Goal: Information Seeking & Learning: Check status

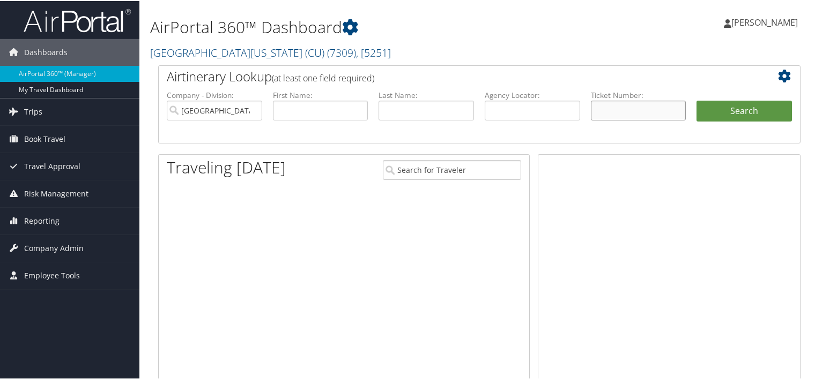
click at [653, 113] on input "text" at bounding box center [638, 110] width 95 height 20
paste input "5267309804041"
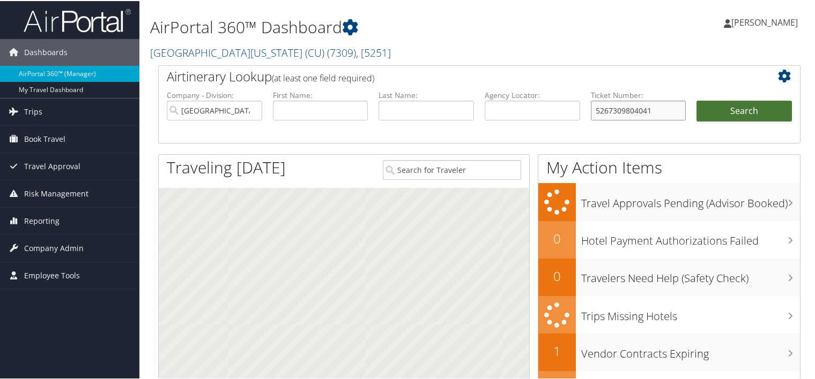
type input "5267309804041"
click at [774, 108] on button "Search" at bounding box center [743, 110] width 95 height 21
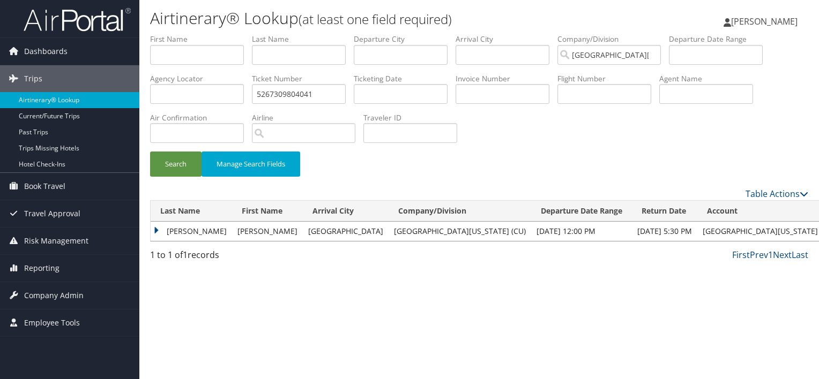
click at [176, 233] on td "[PERSON_NAME]" at bounding box center [191, 231] width 81 height 19
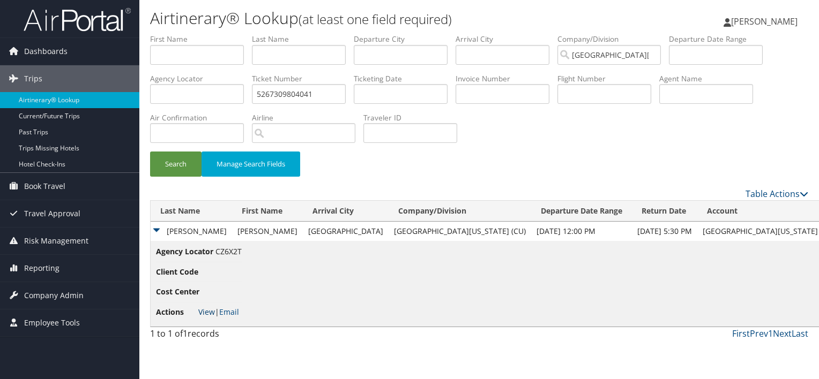
click at [206, 312] on link "View" at bounding box center [206, 312] width 17 height 10
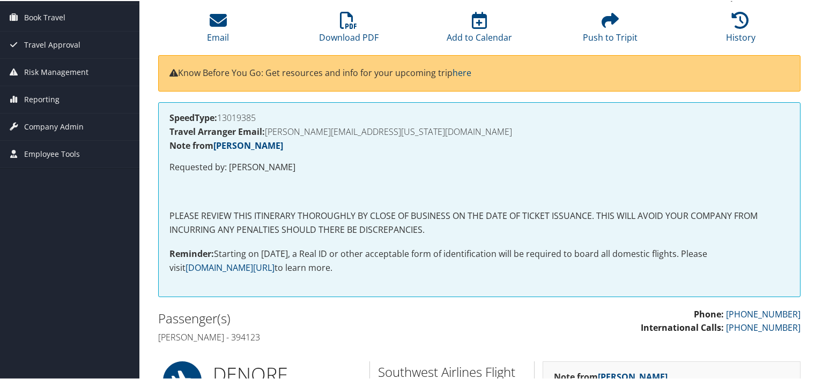
scroll to position [107, 0]
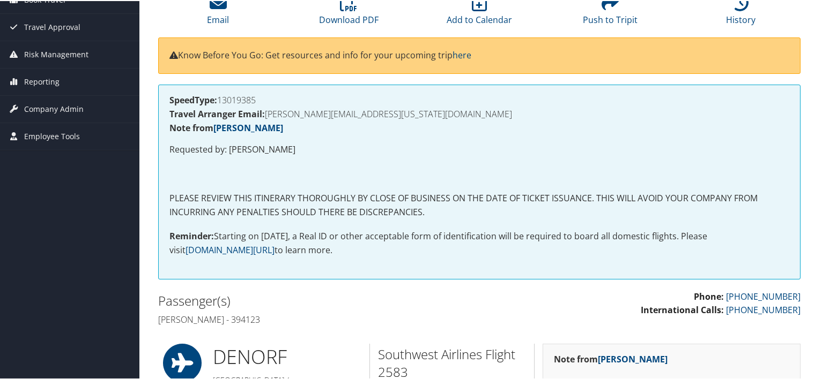
click at [280, 317] on h4 "[PERSON_NAME] - 394123" at bounding box center [314, 319] width 313 height 12
click at [280, 317] on h4 "Heather quantz Cronk - 394123" at bounding box center [314, 319] width 313 height 12
copy h4 "394123"
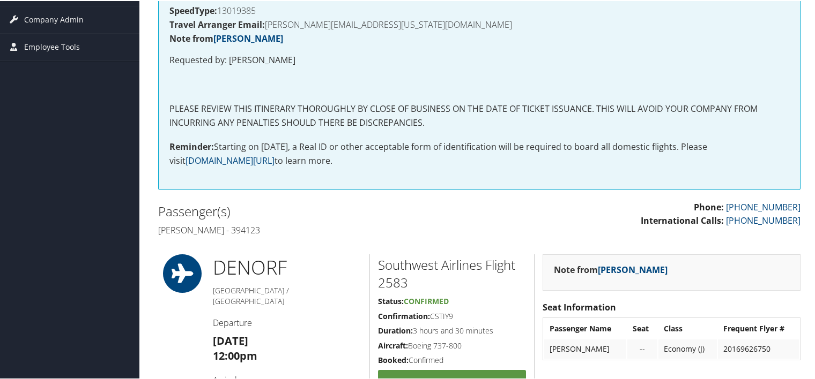
scroll to position [214, 0]
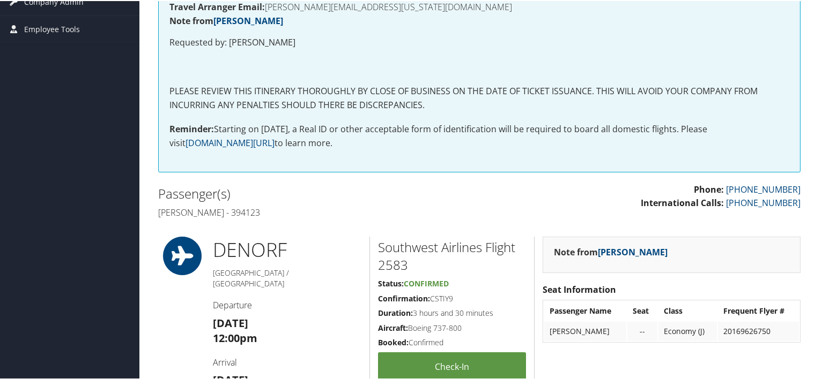
copy h4 "394123"
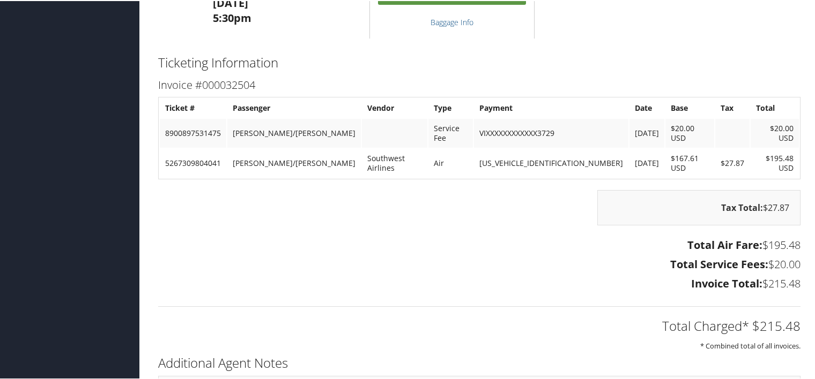
scroll to position [487, 0]
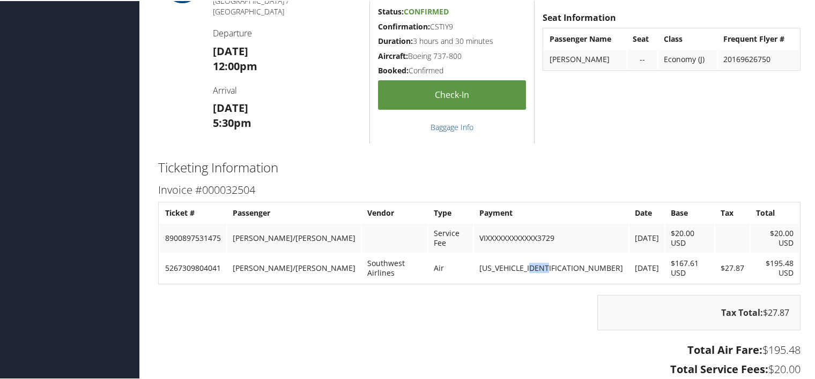
drag, startPoint x: 549, startPoint y: 252, endPoint x: 568, endPoint y: 251, distance: 19.3
click at [568, 253] on td "TPXXXXXXXXXXX0862" at bounding box center [551, 267] width 154 height 29
drag, startPoint x: 568, startPoint y: 251, endPoint x: 560, endPoint y: 252, distance: 8.6
click at [560, 253] on td "TPXXXXXXXXXXX0862" at bounding box center [551, 267] width 154 height 29
click at [548, 253] on td "TPXXXXXXXXXXX0862" at bounding box center [551, 267] width 154 height 29
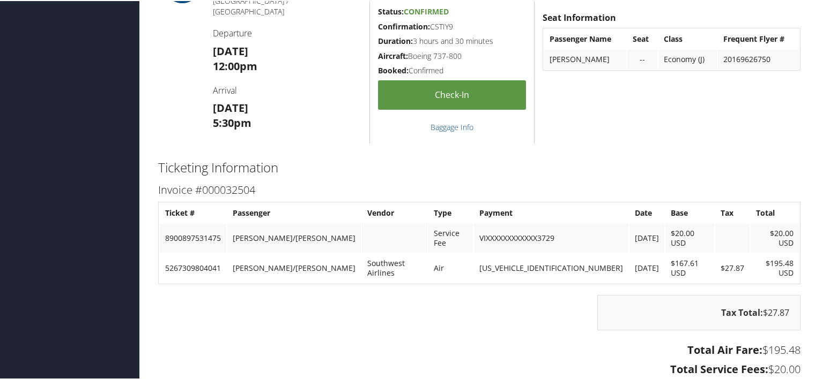
click at [546, 254] on td "TPXXXXXXXXXXX0862" at bounding box center [551, 267] width 154 height 29
drag, startPoint x: 494, startPoint y: 253, endPoint x: 565, endPoint y: 251, distance: 71.8
click at [565, 253] on td "TPXXXXXXXXXXX0862" at bounding box center [551, 267] width 154 height 29
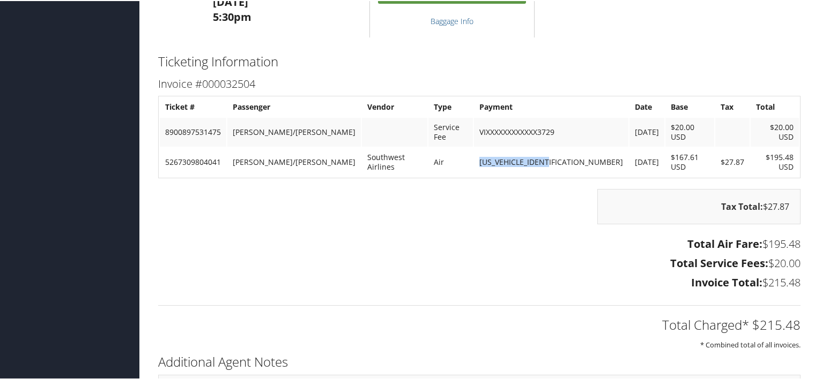
scroll to position [643, 0]
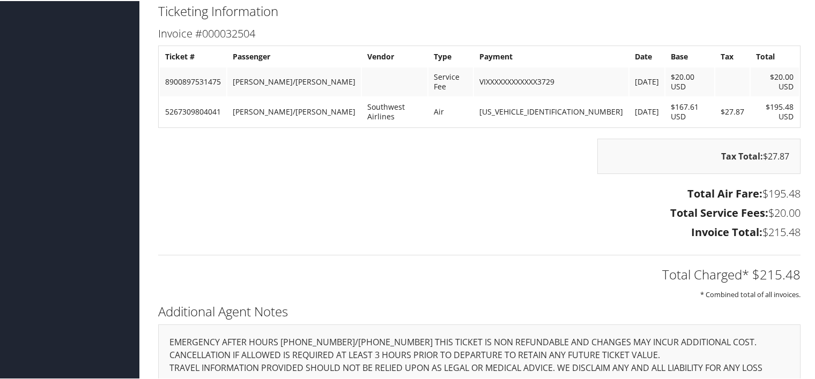
click at [210, 96] on td "5267309804041" at bounding box center [193, 110] width 66 height 29
copy td "5267309804041"
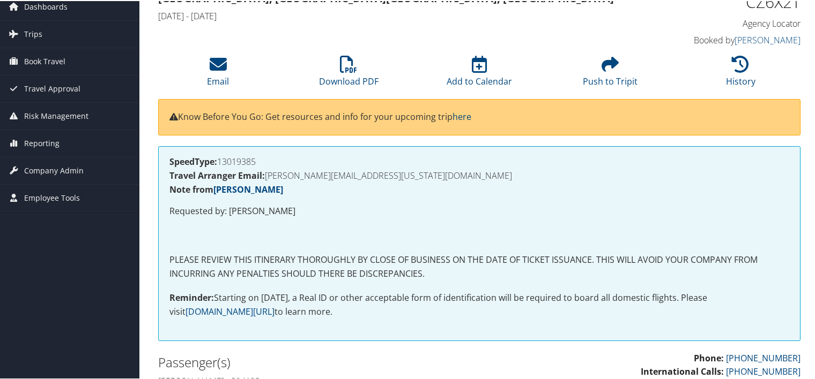
scroll to position [0, 0]
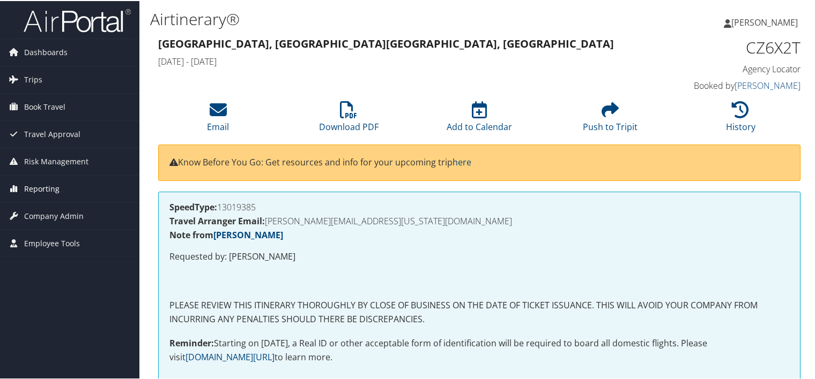
click at [36, 191] on span "Reporting" at bounding box center [41, 188] width 35 height 27
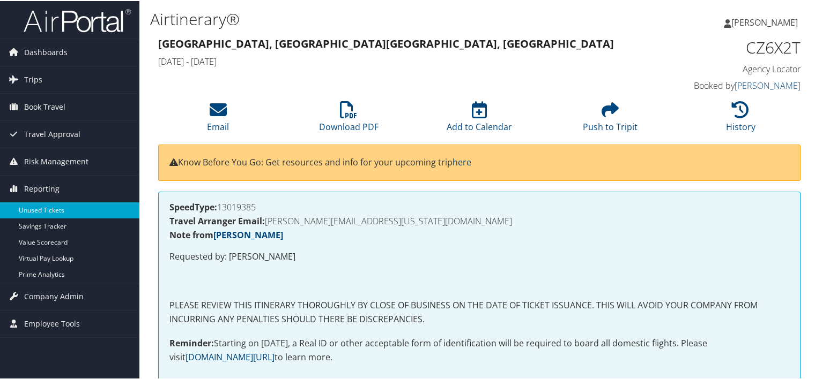
click at [49, 210] on link "Unused Tickets" at bounding box center [69, 210] width 139 height 16
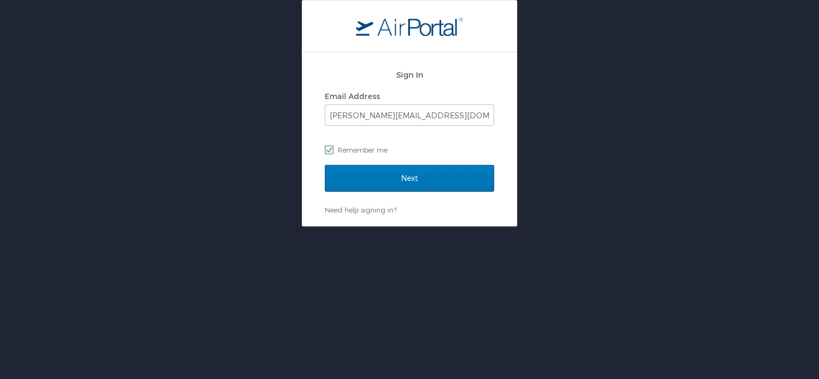
click at [361, 148] on label "Remember me" at bounding box center [409, 150] width 169 height 16
click at [332, 148] on input "Remember me" at bounding box center [328, 149] width 7 height 7
click at [361, 148] on label "Remember me" at bounding box center [409, 150] width 169 height 16
click at [332, 148] on input "Remember me" at bounding box center [328, 149] width 7 height 7
checkbox input "true"
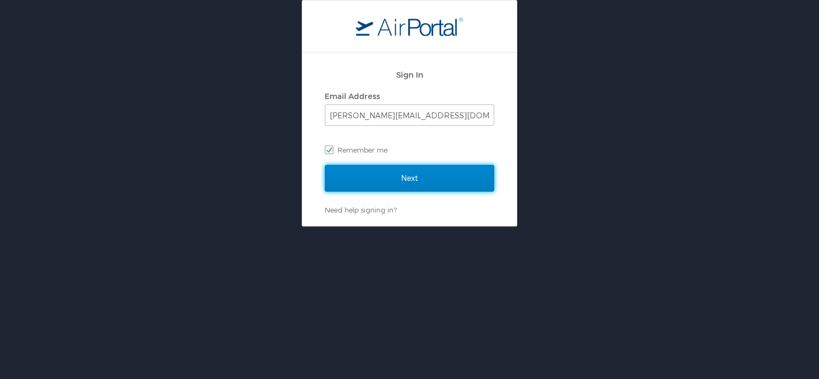
click at [369, 181] on input "Next" at bounding box center [409, 178] width 169 height 27
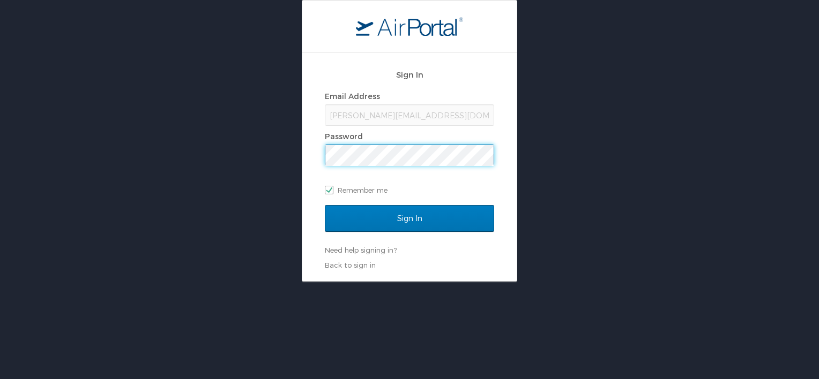
click at [325, 205] on input "Sign In" at bounding box center [409, 218] width 169 height 27
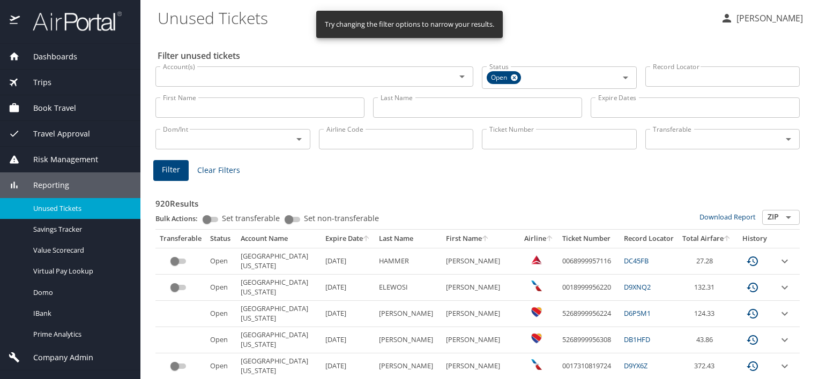
click at [562, 143] on input "Ticket Number" at bounding box center [559, 139] width 155 height 20
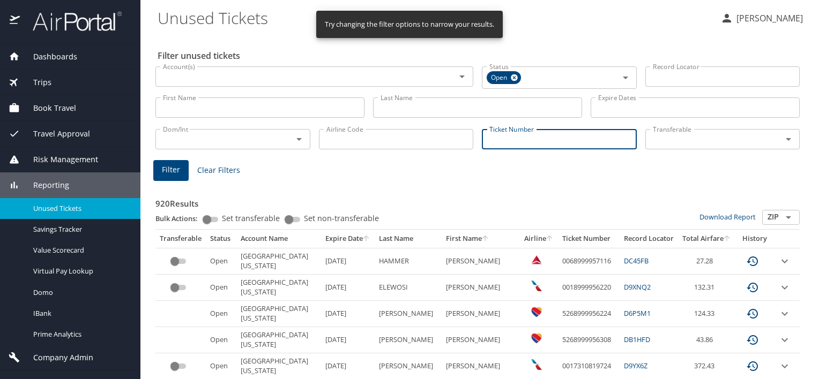
paste input "5267309804041"
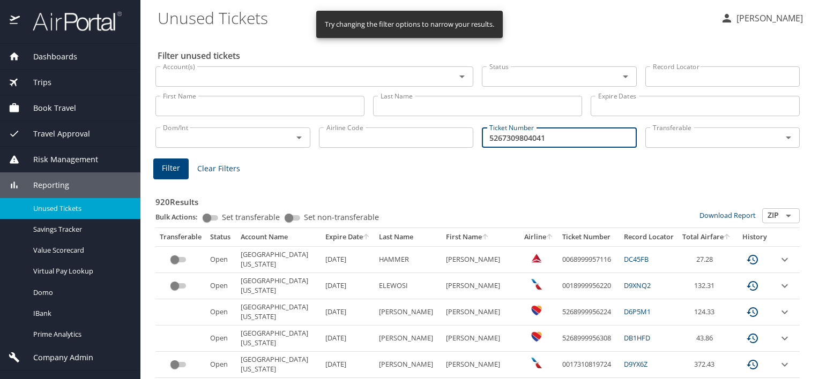
type input "5267309804041"
click at [170, 168] on span "Filter" at bounding box center [171, 168] width 18 height 13
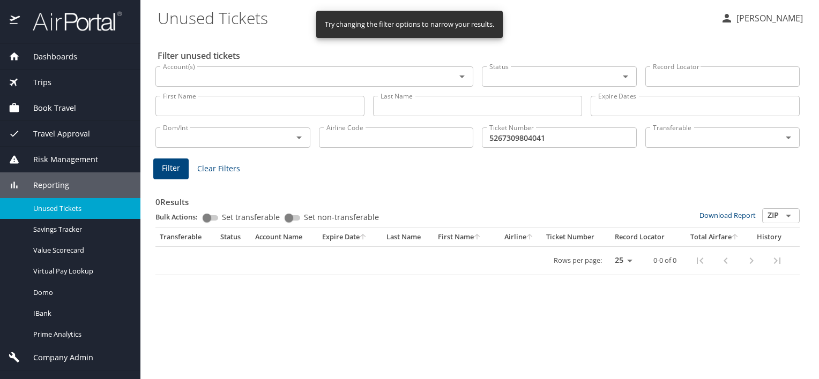
click at [619, 259] on select "25 50 100" at bounding box center [621, 261] width 30 height 16
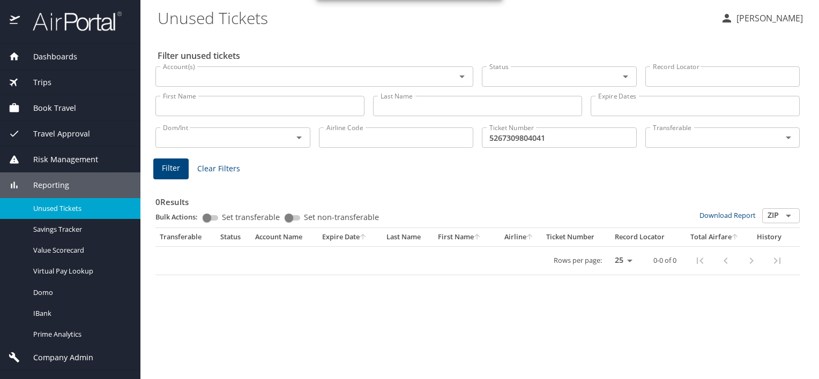
click at [621, 259] on select "25 50 100" at bounding box center [621, 261] width 30 height 16
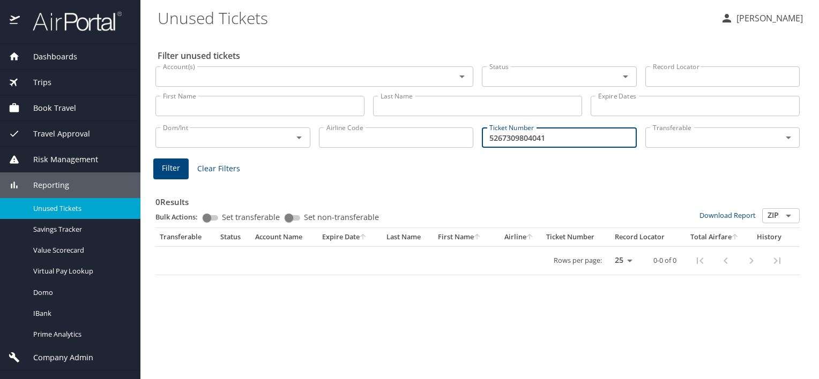
drag, startPoint x: 549, startPoint y: 140, endPoint x: 417, endPoint y: 136, distance: 132.5
click at [421, 134] on div "Dom/Int Dom/Int Airline Code Airline Code Ticket Number 5267309804041 Ticket Nu…" at bounding box center [477, 136] width 653 height 35
click at [527, 140] on input "Ticket Number" at bounding box center [559, 138] width 155 height 20
click at [682, 75] on input "Record Locator" at bounding box center [722, 76] width 155 height 20
paste input "CZ6X2T"
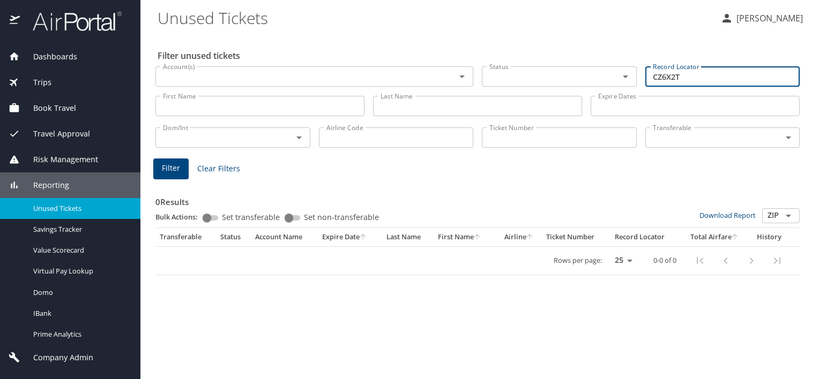
type input "CZ6X2T"
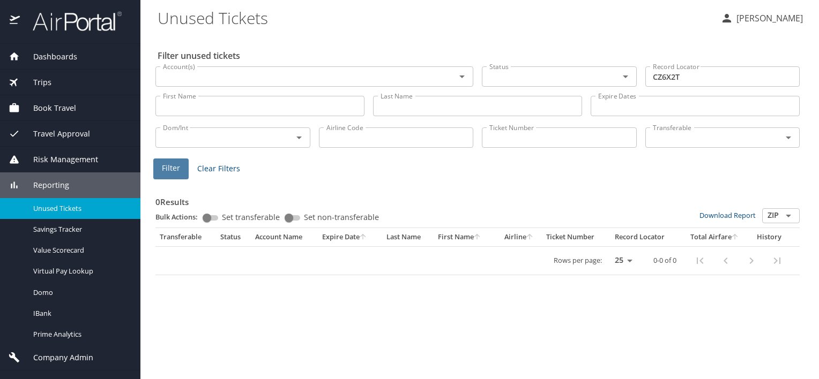
click at [159, 169] on button "Filter" at bounding box center [170, 169] width 35 height 21
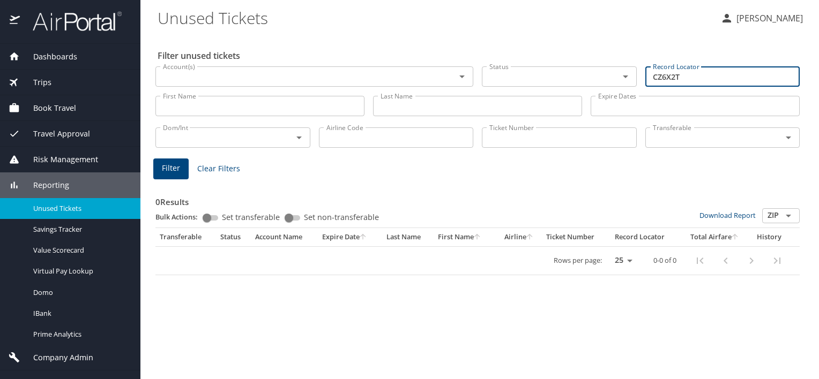
drag, startPoint x: 698, startPoint y: 79, endPoint x: 595, endPoint y: 84, distance: 103.0
click at [599, 83] on div "Account(s) Account(s) Status Status Record Locator CZ6X2T Record Locator" at bounding box center [477, 76] width 653 height 36
click at [463, 111] on input "Last Name" at bounding box center [477, 106] width 209 height 20
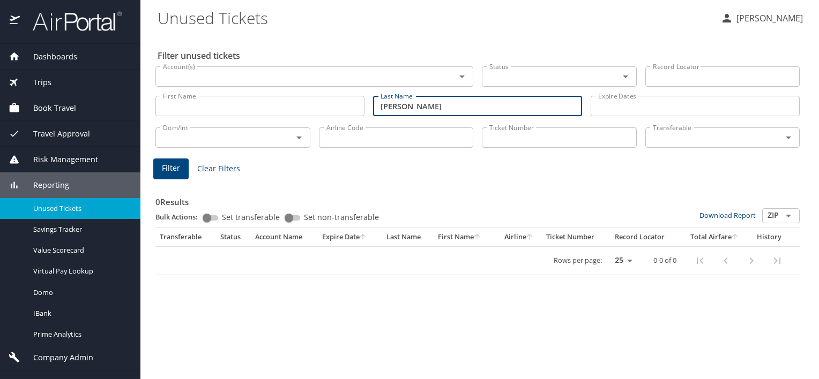
type input "[PERSON_NAME]"
click at [174, 172] on span "Filter" at bounding box center [171, 168] width 18 height 13
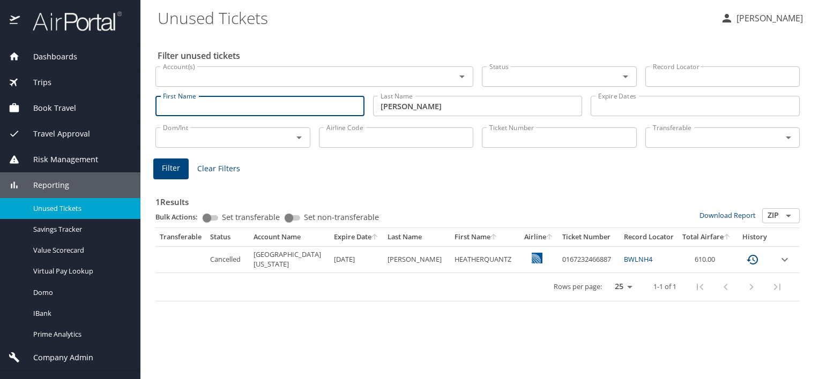
click at [260, 105] on input "First Name" at bounding box center [259, 106] width 209 height 20
type input "[PERSON_NAME]"
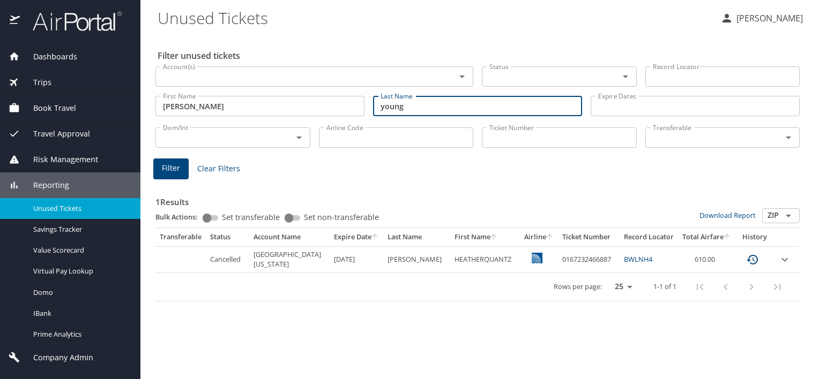
type input "young"
click at [169, 170] on span "Filter" at bounding box center [171, 168] width 18 height 13
